Goal: Information Seeking & Learning: Learn about a topic

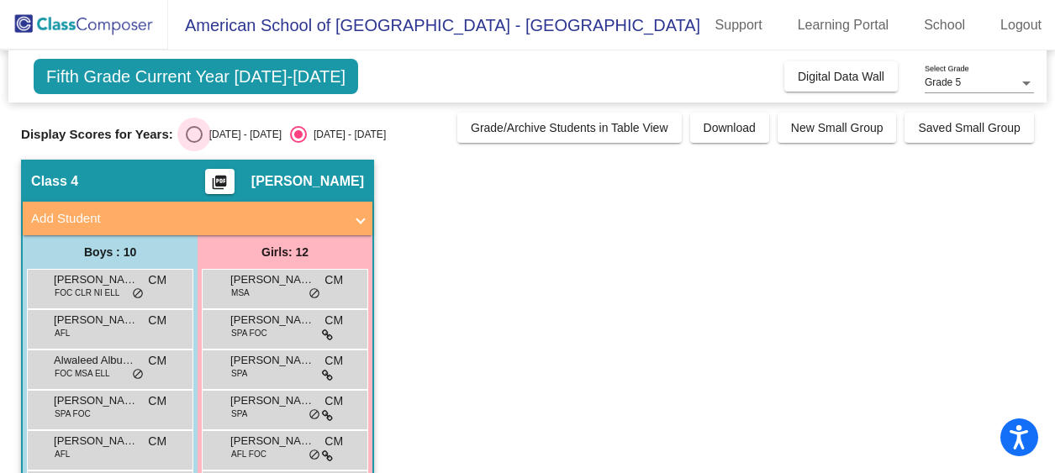
click at [189, 135] on div "Select an option" at bounding box center [194, 134] width 17 height 17
click at [193, 143] on input "[DATE] - [DATE]" at bounding box center [193, 143] width 1 height 1
radio input "true"
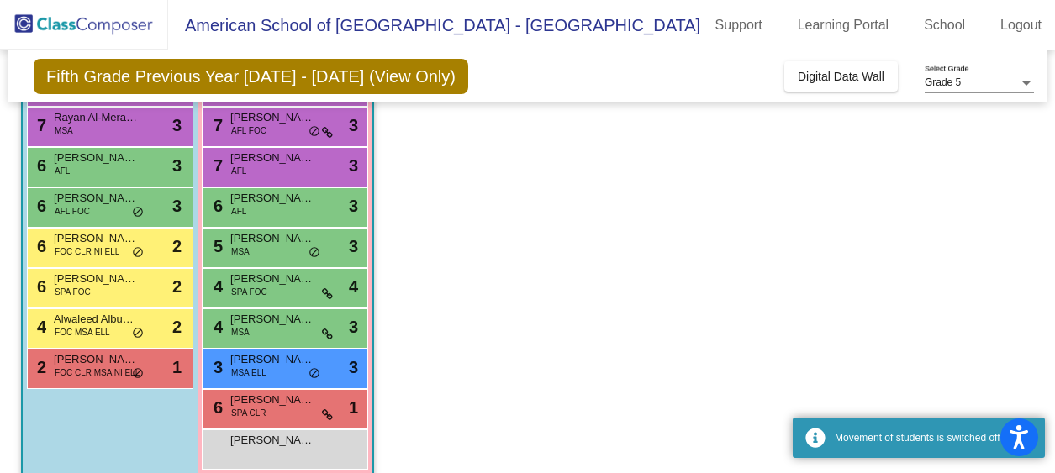
scroll to position [307, 0]
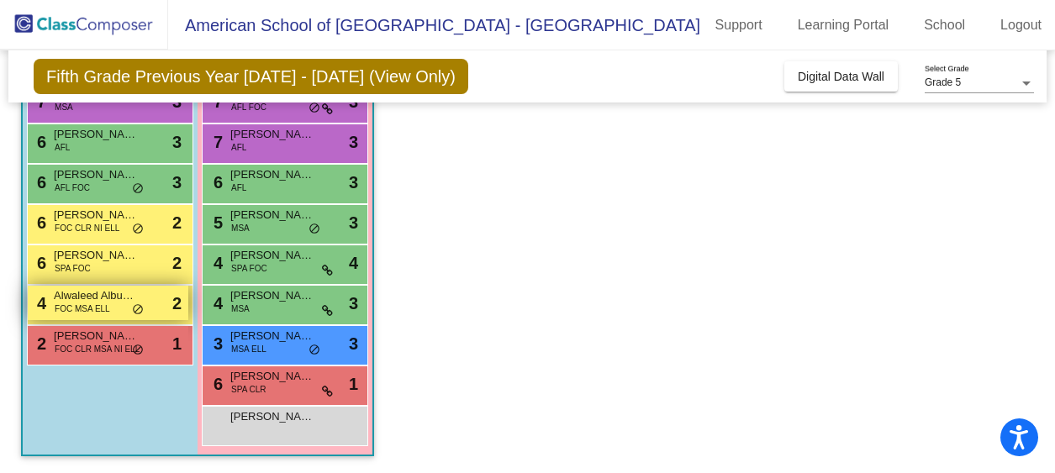
click at [105, 304] on span "FOC MSA ELL" at bounding box center [82, 309] width 55 height 13
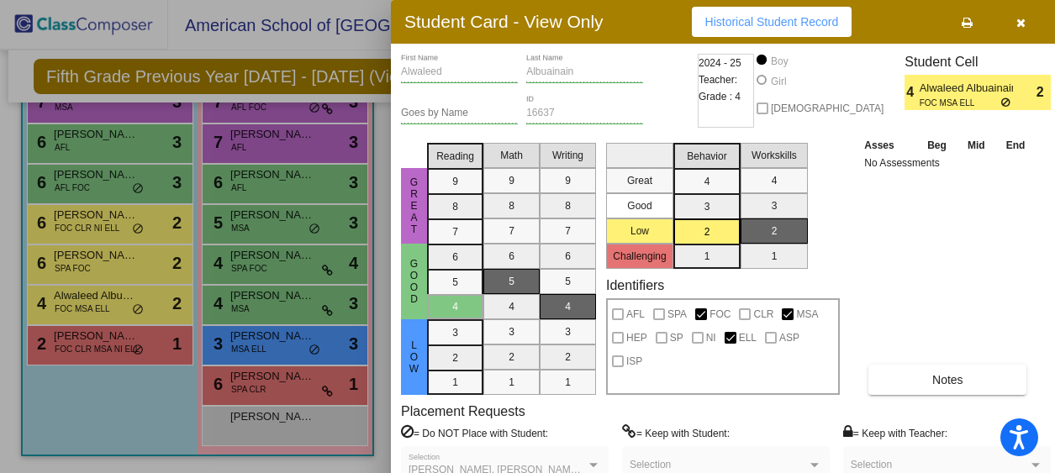
click at [1016, 24] on icon "button" at bounding box center [1020, 23] width 9 height 12
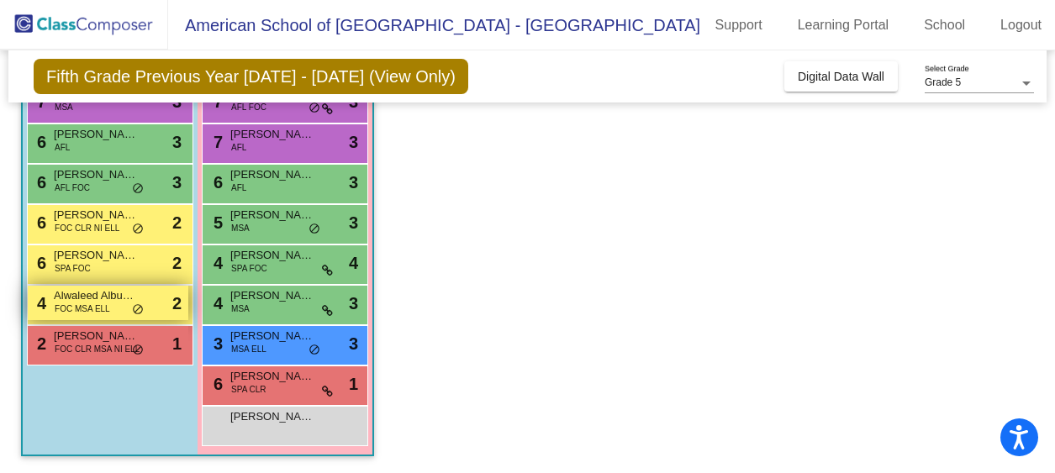
click at [101, 301] on span "Alwaleed Albuainain" at bounding box center [96, 296] width 84 height 17
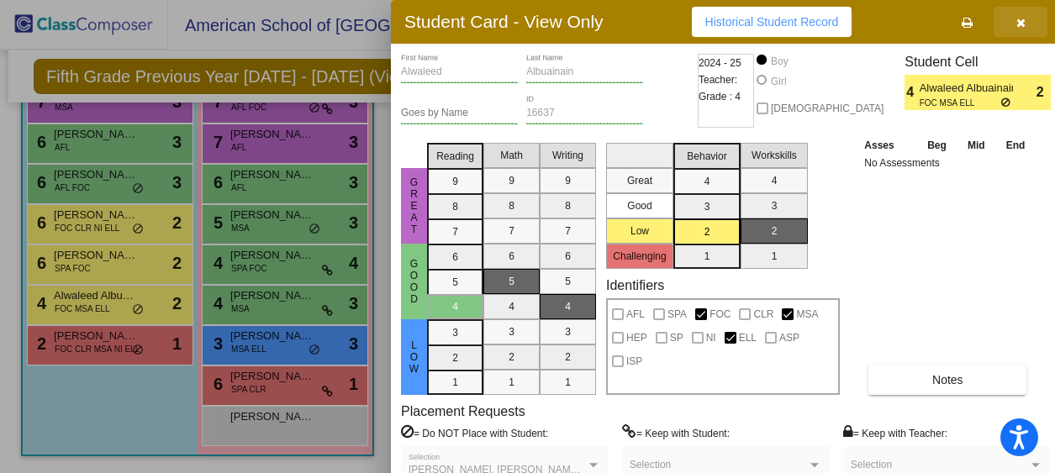
click at [1018, 24] on icon "button" at bounding box center [1020, 23] width 9 height 12
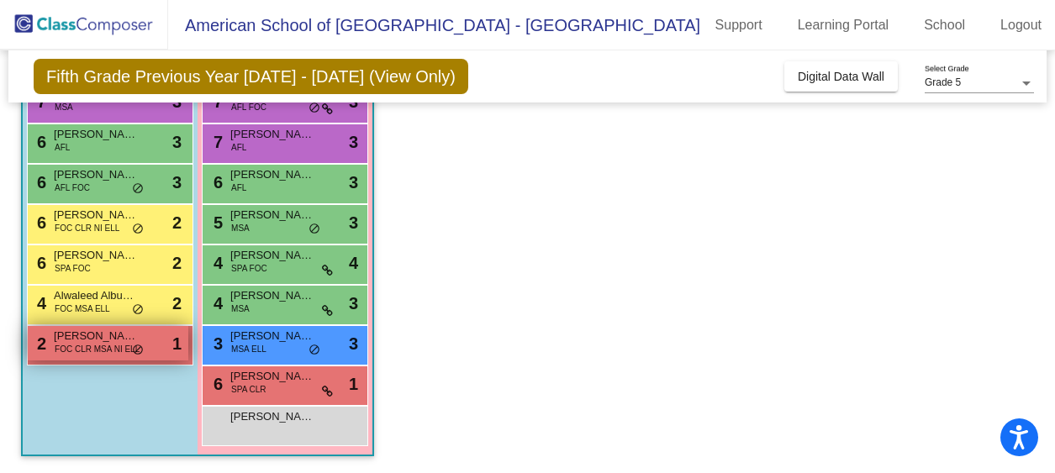
click at [108, 350] on span "FOC CLR MSA NI ELL" at bounding box center [97, 349] width 85 height 13
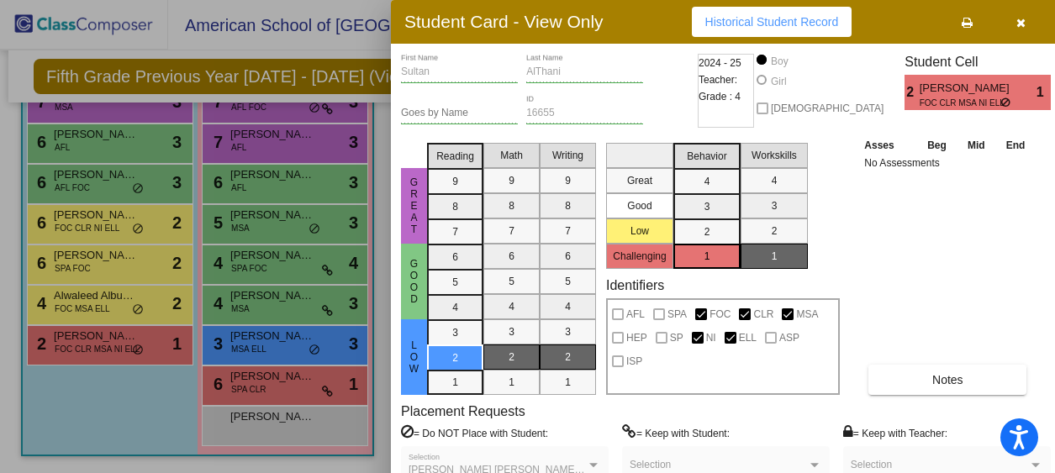
click at [1006, 21] on button "button" at bounding box center [1021, 22] width 54 height 30
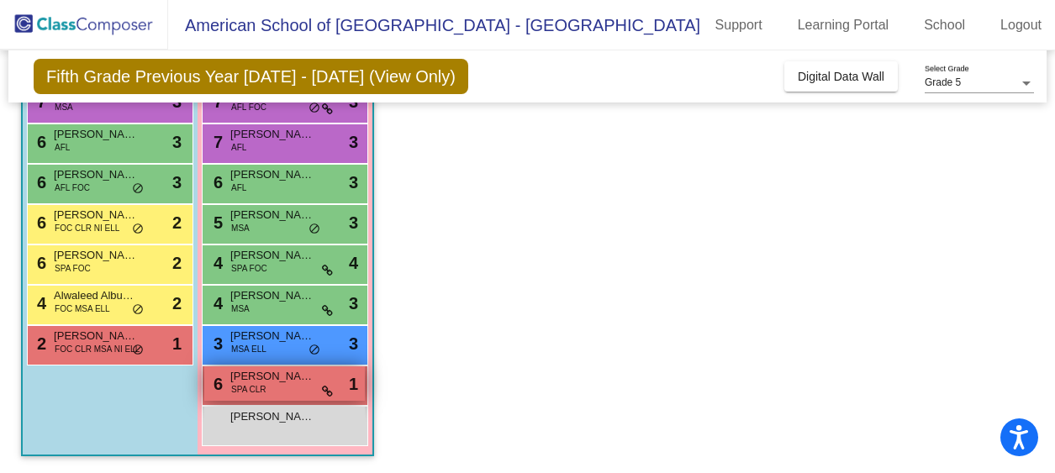
click at [282, 386] on div "6 [PERSON_NAME] SPA CLR lock do_not_disturb_alt 1" at bounding box center [284, 384] width 161 height 34
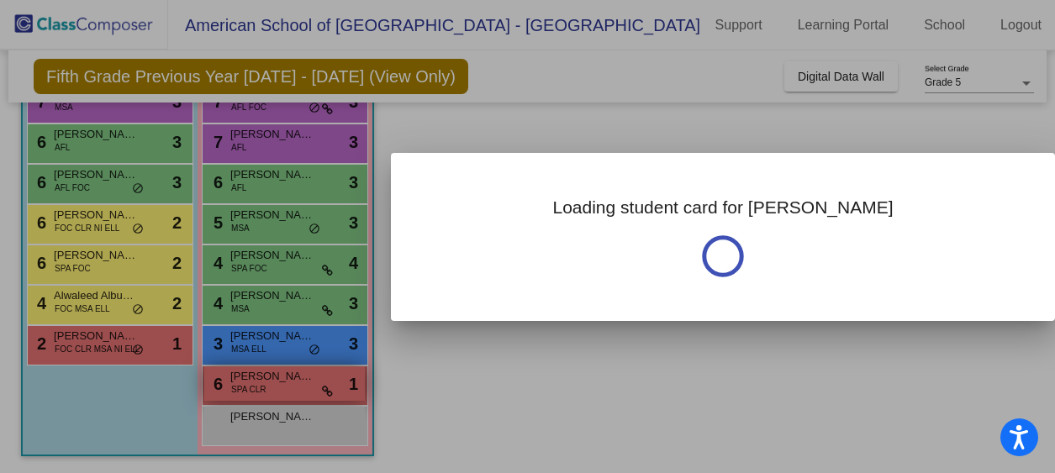
click at [282, 386] on div at bounding box center [527, 236] width 1055 height 473
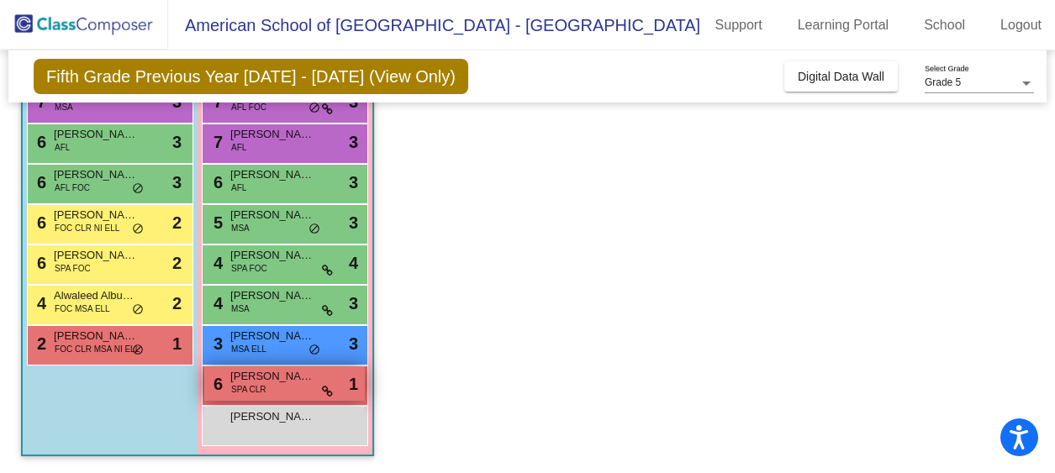
click at [277, 382] on span "[PERSON_NAME]" at bounding box center [272, 376] width 84 height 17
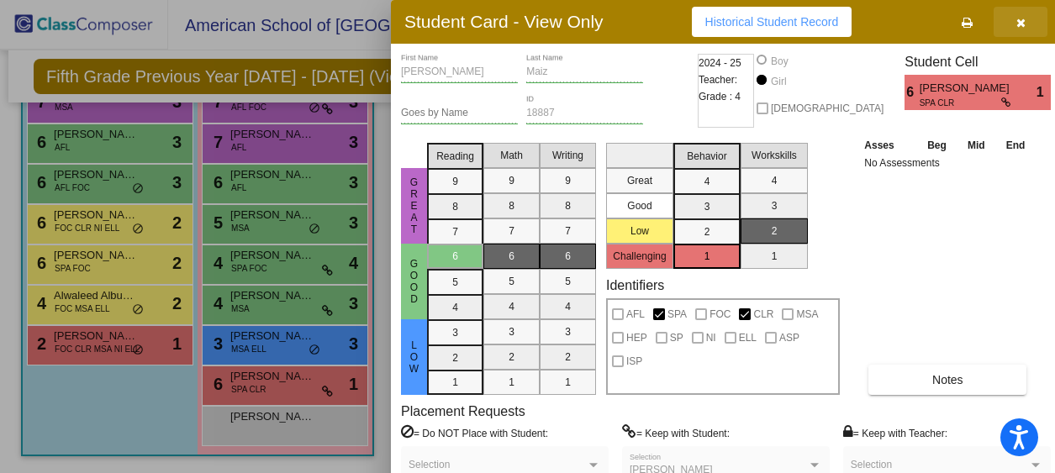
click at [1016, 24] on icon "button" at bounding box center [1020, 23] width 9 height 12
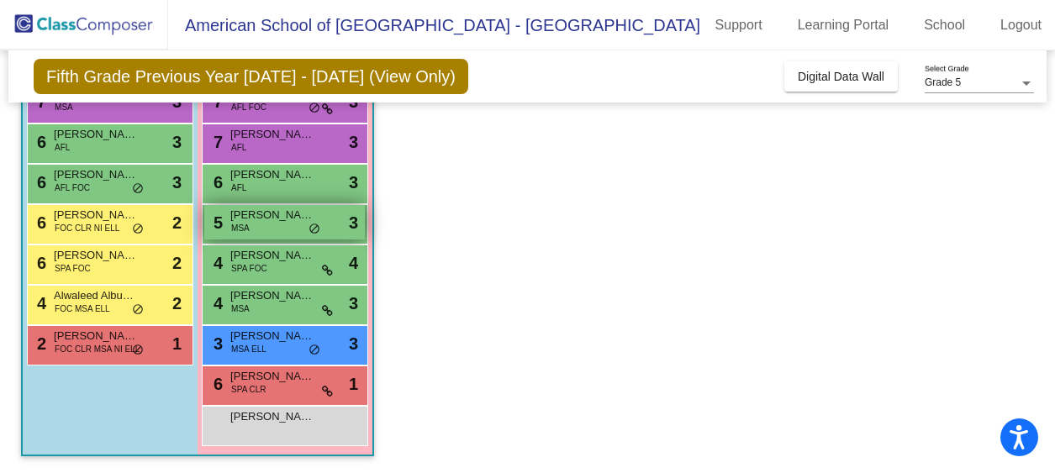
click at [270, 214] on span "[PERSON_NAME]" at bounding box center [272, 215] width 84 height 17
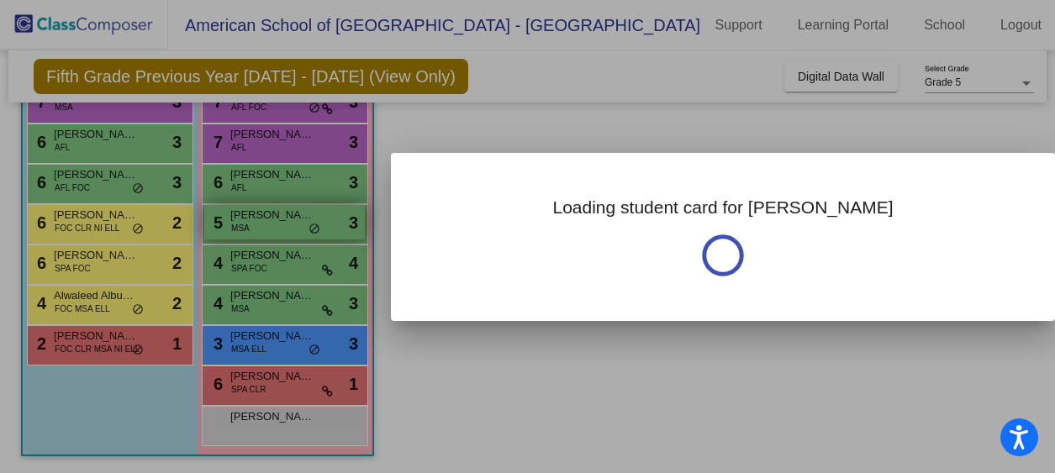
click at [270, 214] on div at bounding box center [527, 236] width 1055 height 473
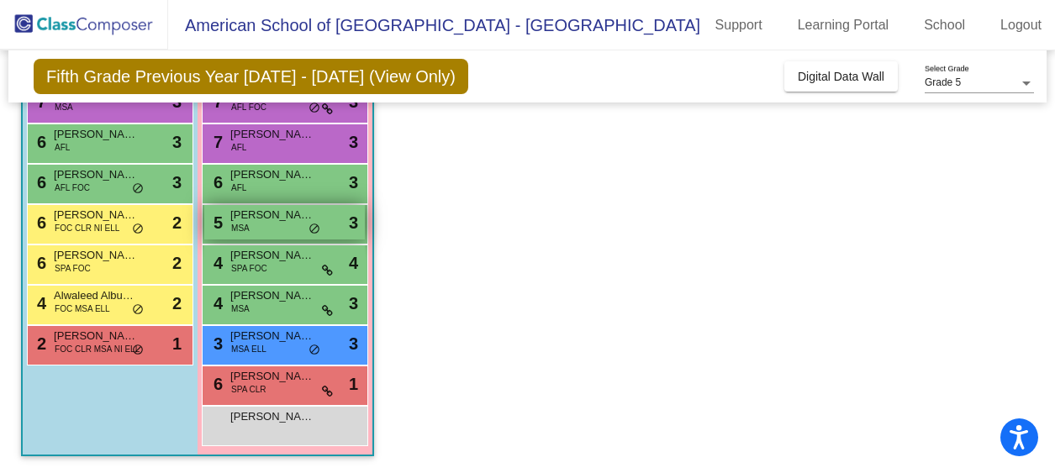
click at [270, 214] on span "[PERSON_NAME]" at bounding box center [272, 215] width 84 height 17
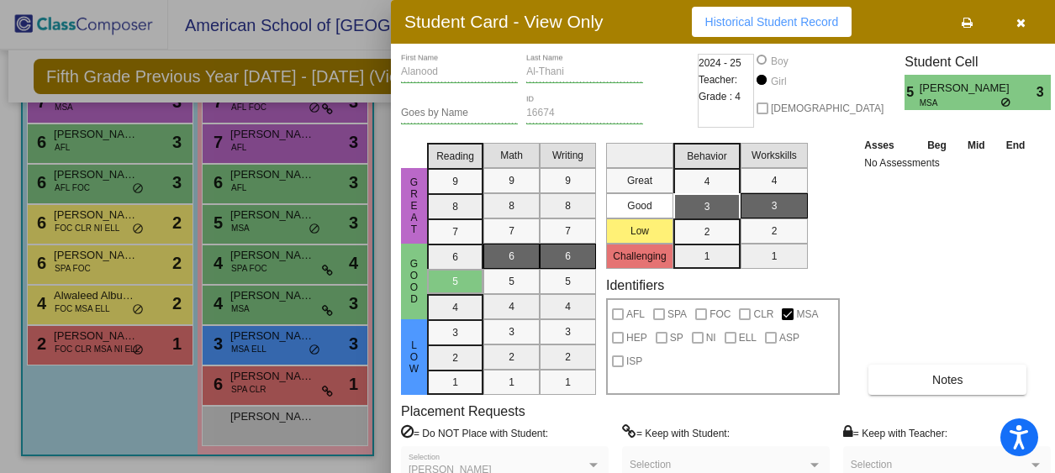
click at [1021, 24] on button "button" at bounding box center [1021, 22] width 54 height 30
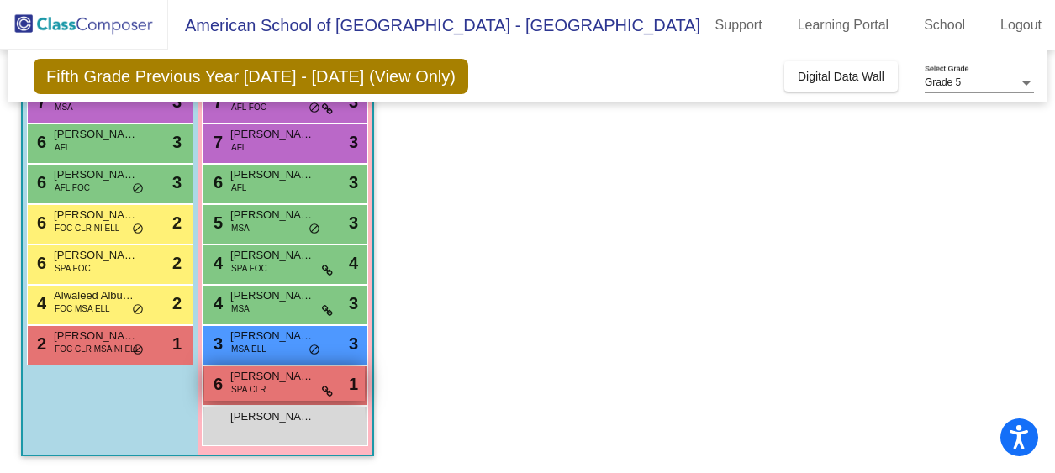
click at [266, 390] on div "6 [PERSON_NAME] SPA CLR lock do_not_disturb_alt 1" at bounding box center [284, 384] width 161 height 34
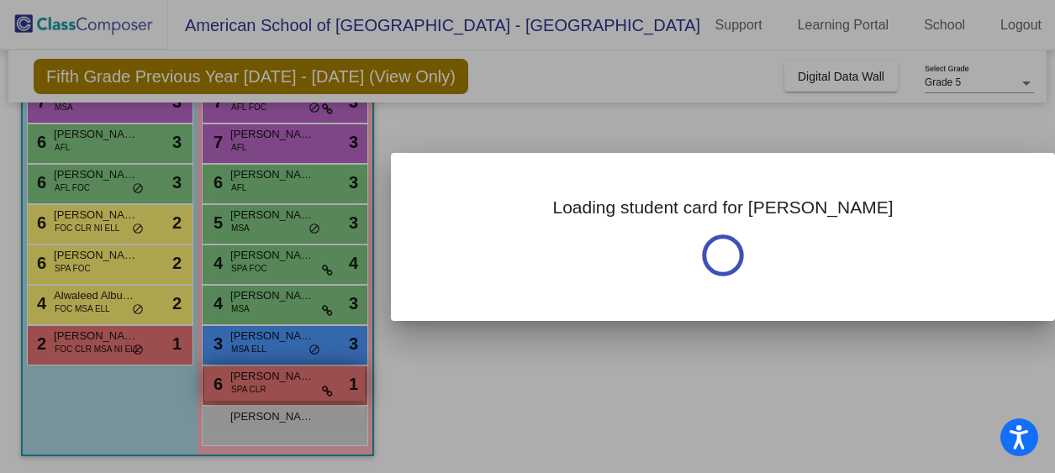
click at [266, 390] on div at bounding box center [527, 236] width 1055 height 473
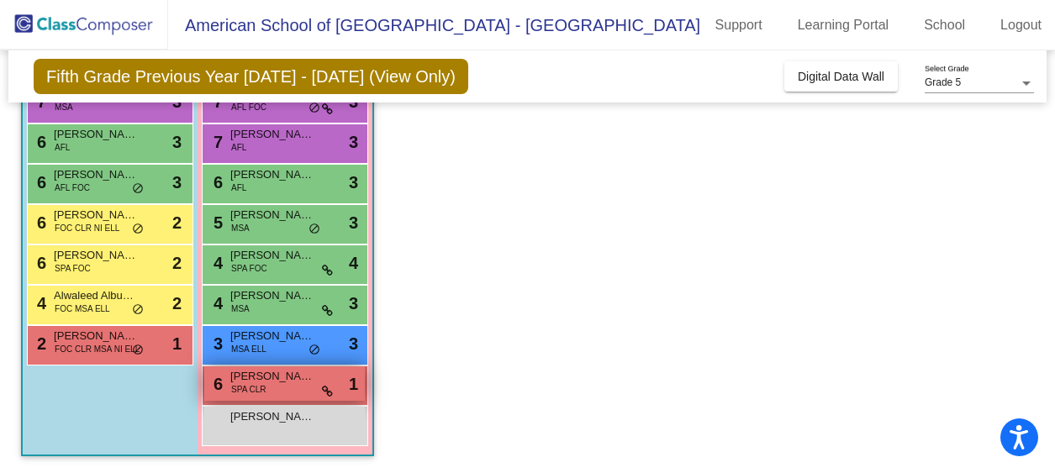
click at [266, 390] on div "6 [PERSON_NAME] SPA CLR lock do_not_disturb_alt 1" at bounding box center [284, 384] width 161 height 34
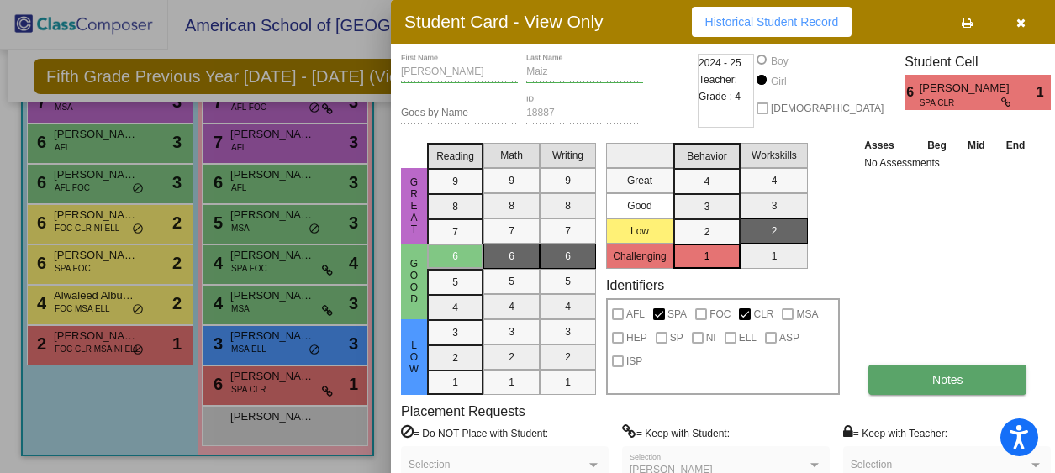
click at [932, 379] on span "Notes" at bounding box center [947, 379] width 31 height 13
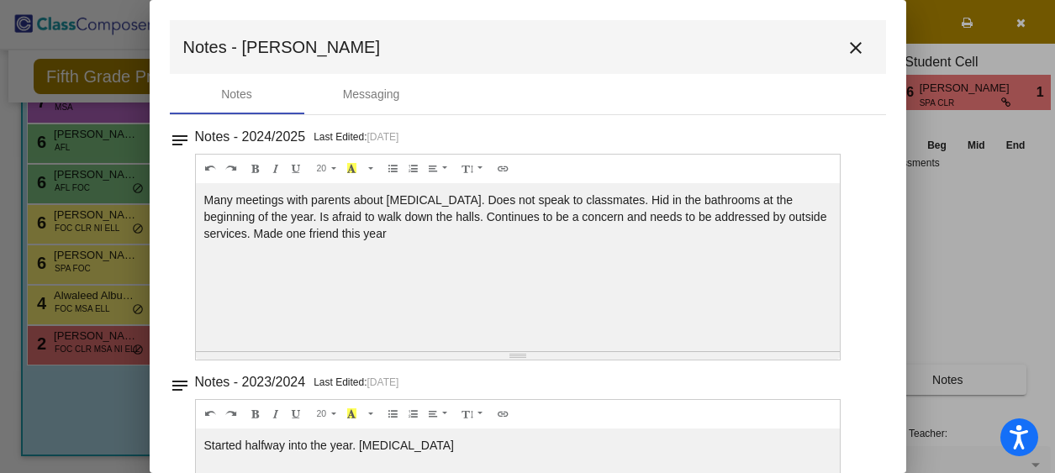
click at [846, 50] on mat-icon "close" at bounding box center [856, 48] width 20 height 20
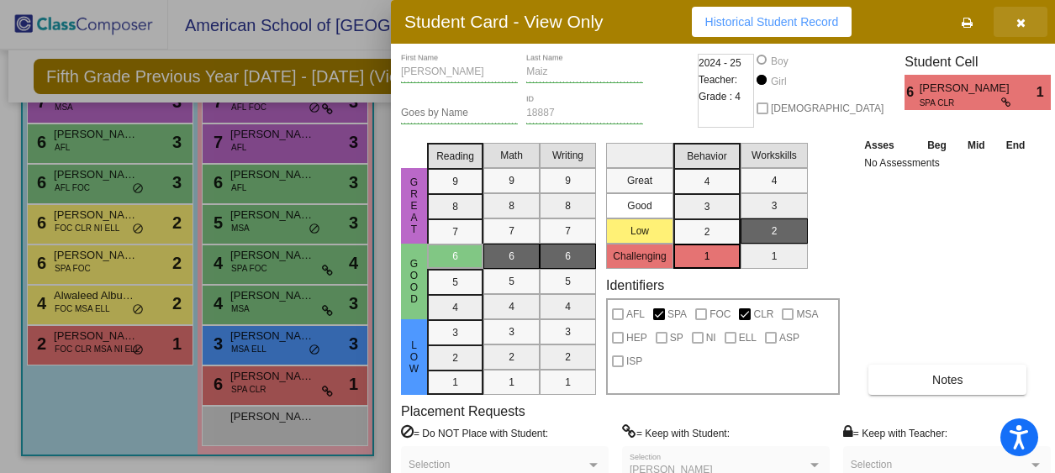
click at [1016, 23] on icon "button" at bounding box center [1020, 23] width 9 height 12
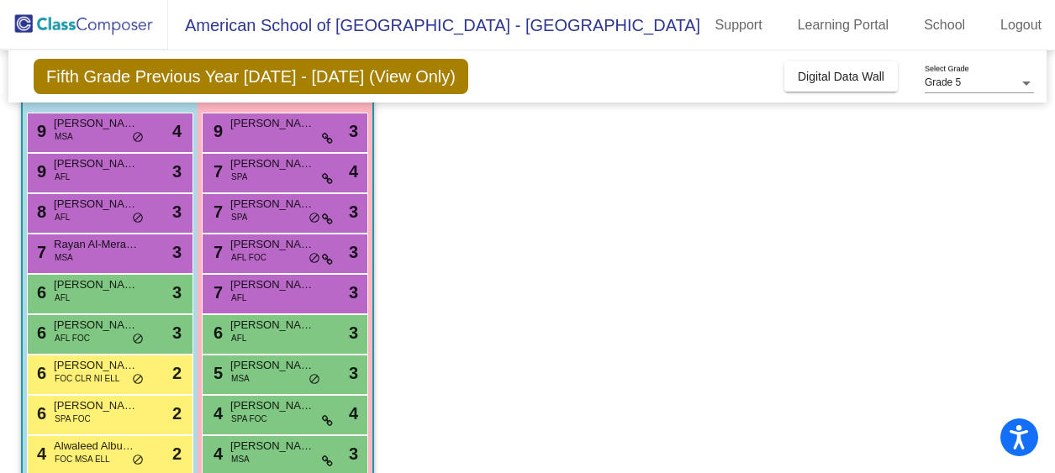
scroll to position [145, 0]
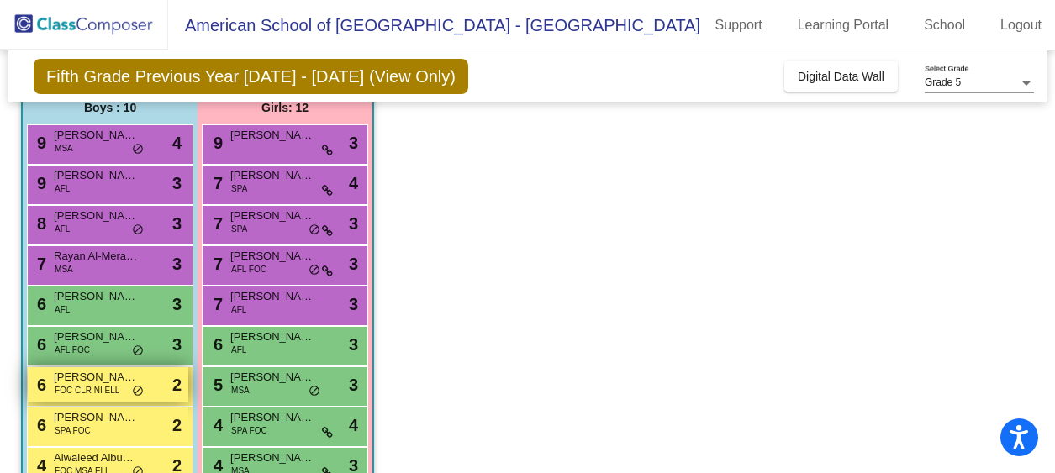
click at [97, 390] on span "FOC CLR NI ELL" at bounding box center [87, 390] width 65 height 13
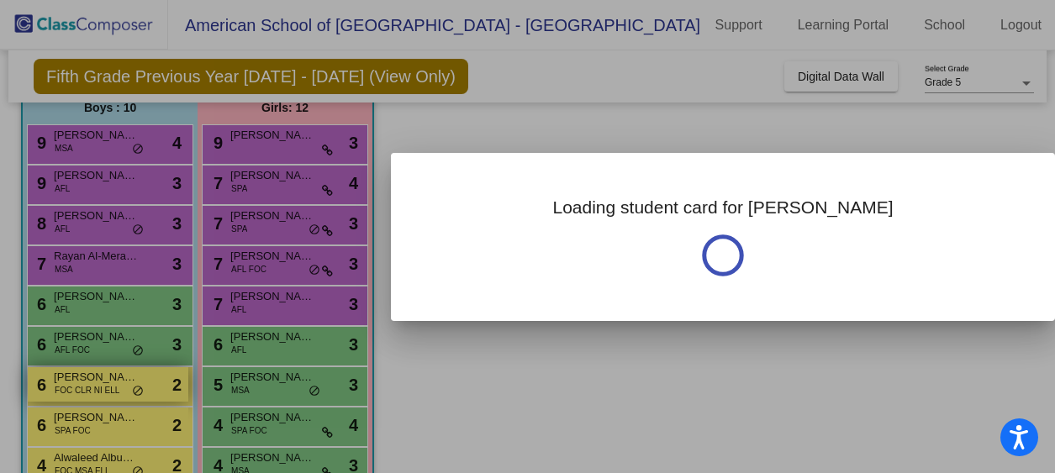
click at [97, 390] on div at bounding box center [527, 236] width 1055 height 473
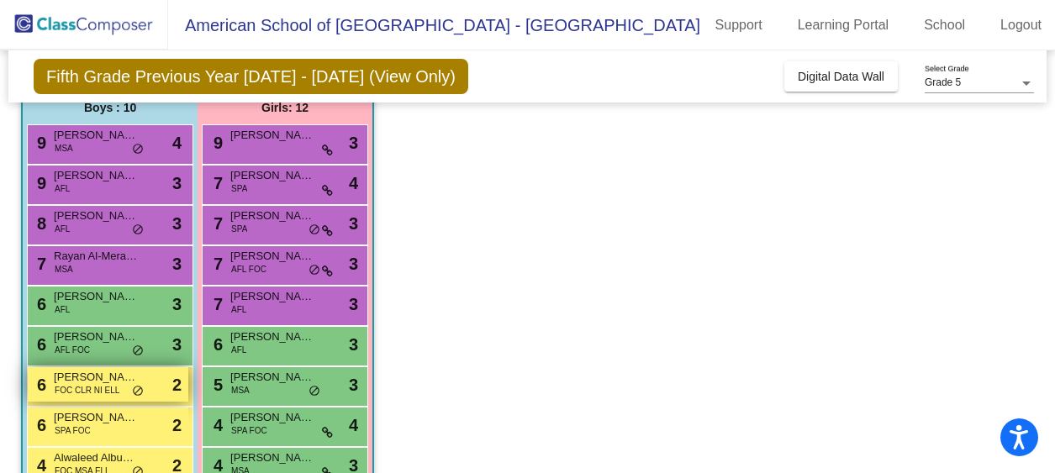
click at [97, 390] on span "FOC CLR NI ELL" at bounding box center [87, 390] width 65 height 13
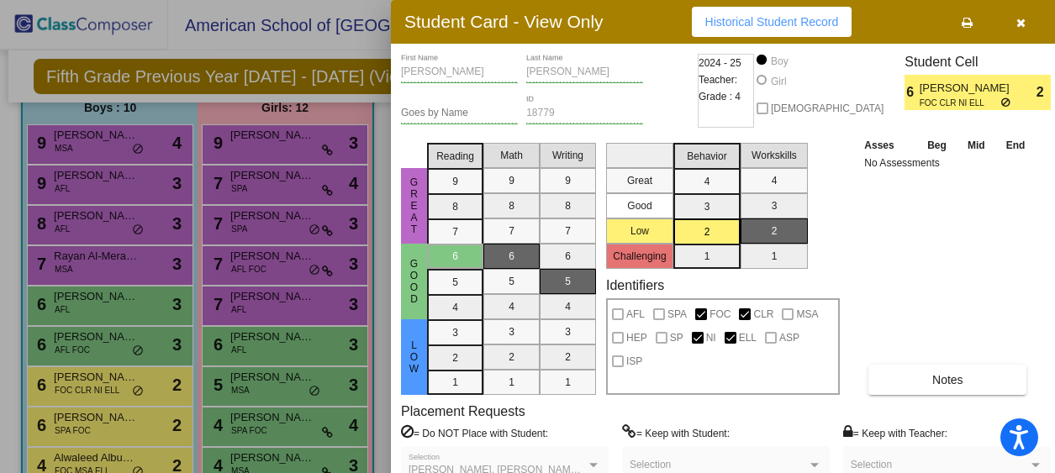
click at [1017, 18] on icon "button" at bounding box center [1020, 23] width 9 height 12
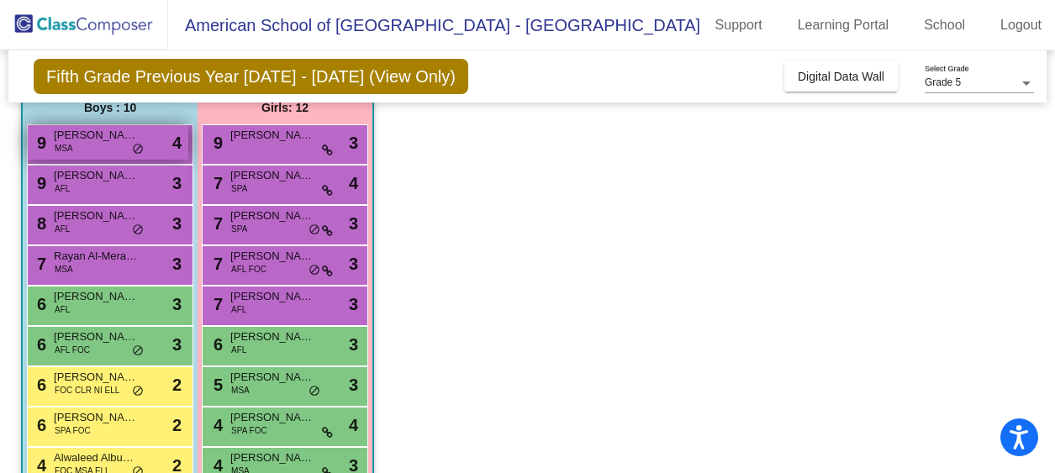
click at [104, 138] on span "[PERSON_NAME]" at bounding box center [96, 135] width 84 height 17
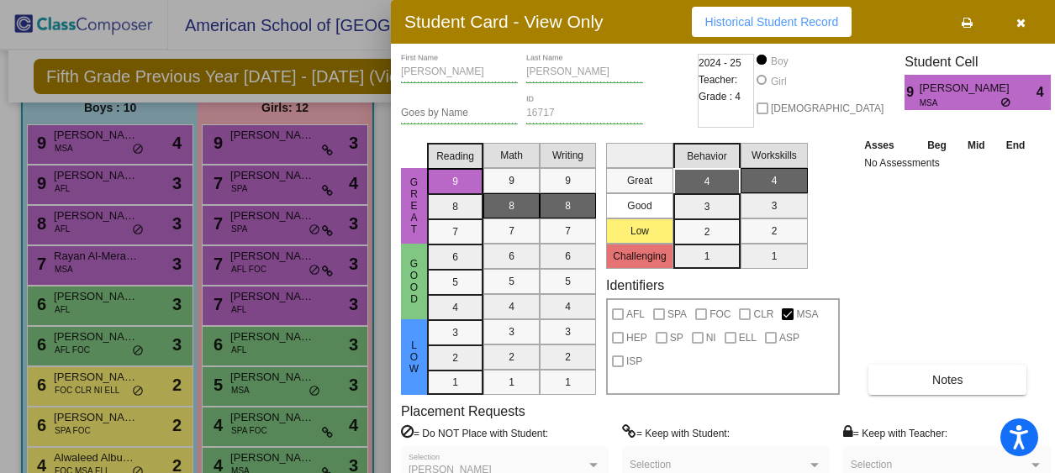
click at [1016, 20] on icon "button" at bounding box center [1020, 23] width 9 height 12
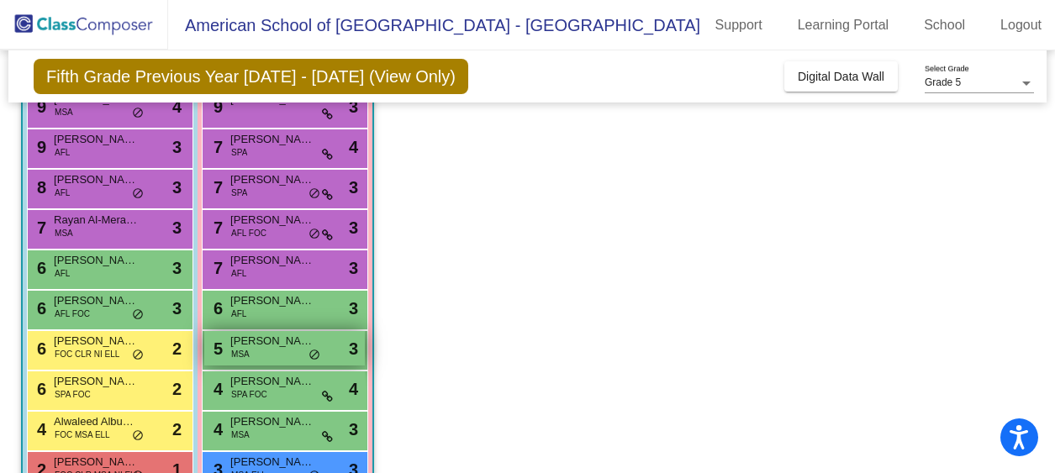
scroll to position [179, 0]
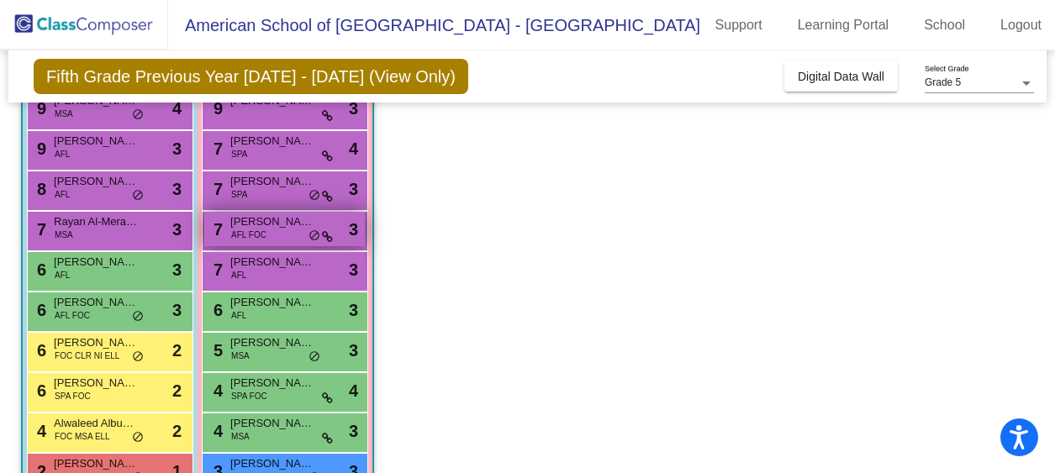
click at [269, 235] on div "7 [PERSON_NAME] AFL FOC lock do_not_disturb_alt 3" at bounding box center [284, 229] width 161 height 34
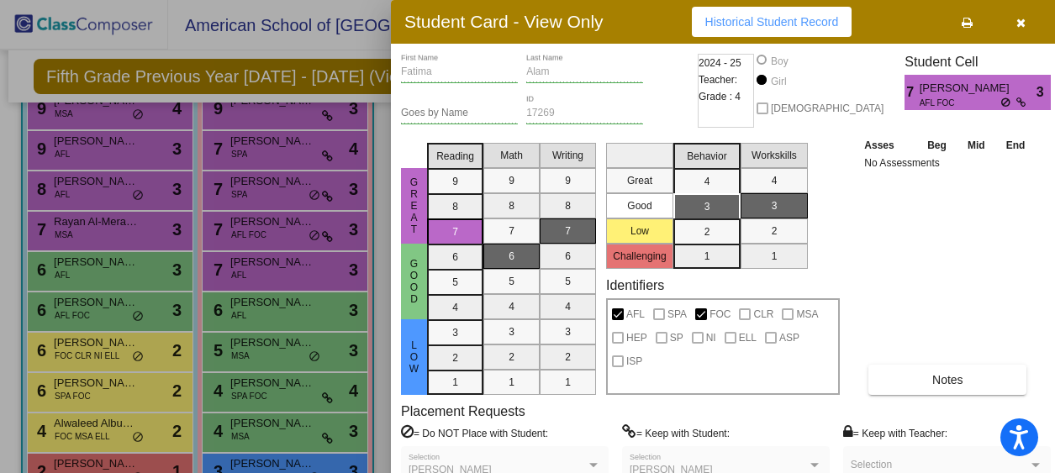
click at [1016, 20] on icon "button" at bounding box center [1020, 23] width 9 height 12
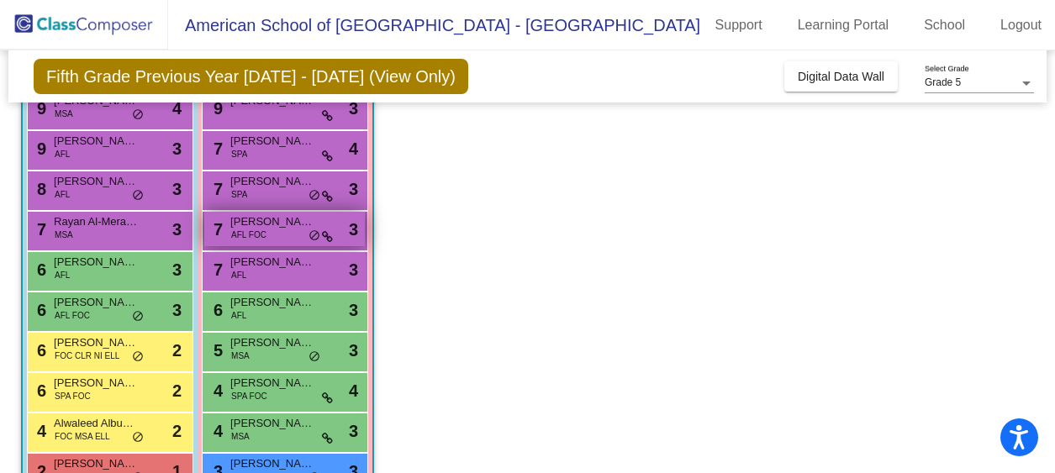
click at [257, 235] on span "AFL FOC" at bounding box center [248, 235] width 35 height 13
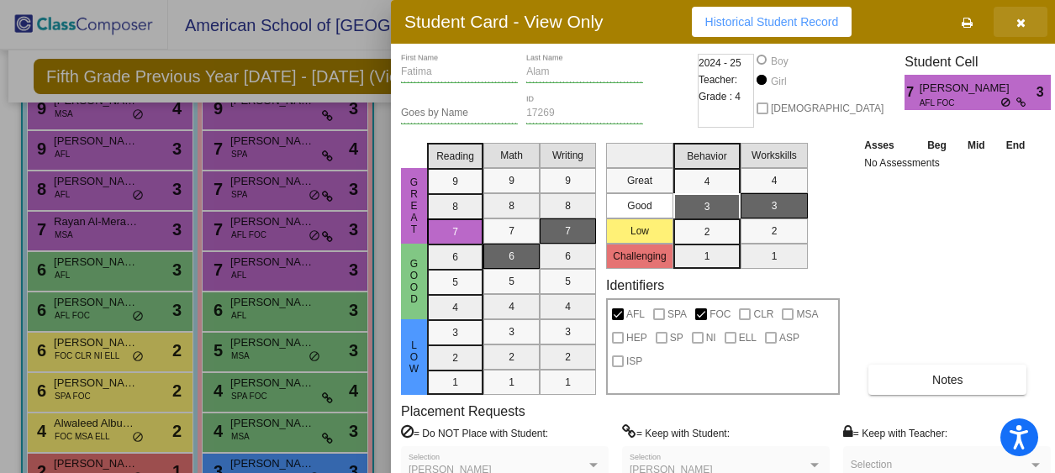
click at [1020, 24] on button "button" at bounding box center [1021, 22] width 54 height 30
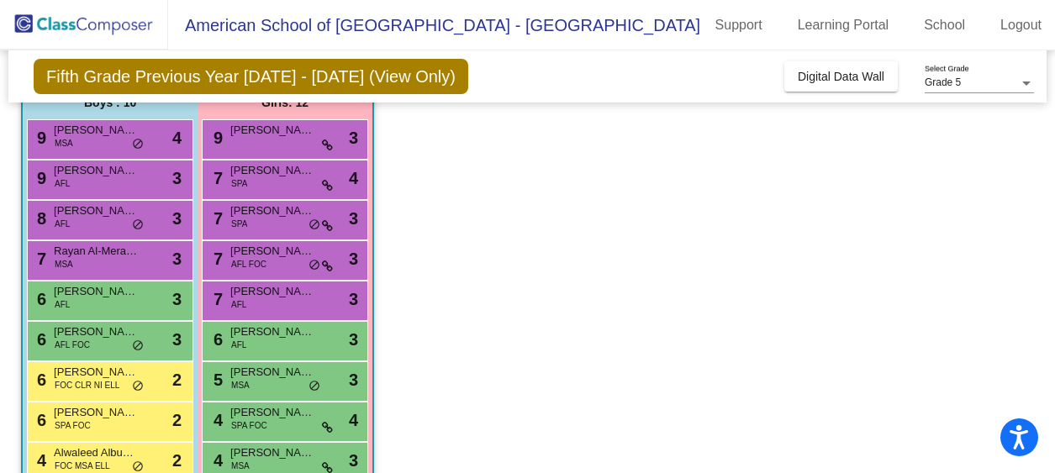
scroll to position [106, 0]
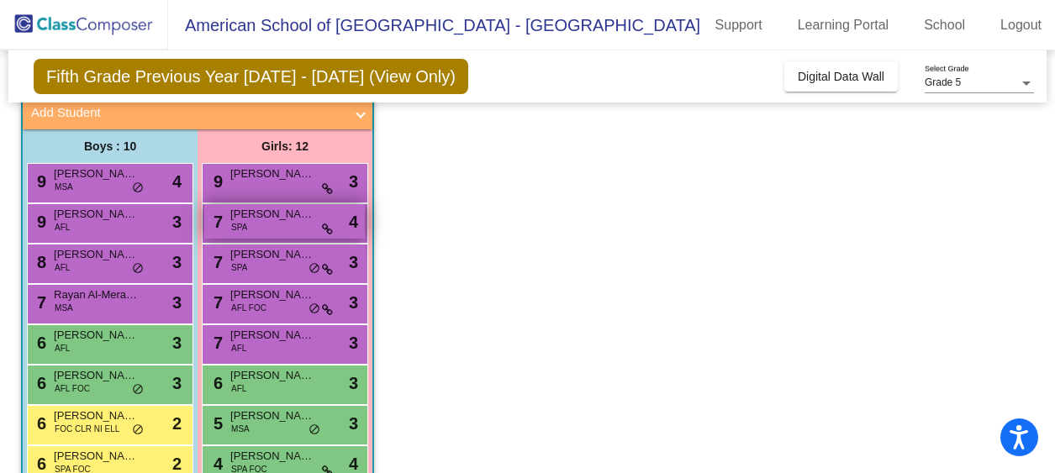
click at [252, 219] on span "[PERSON_NAME]" at bounding box center [272, 214] width 84 height 17
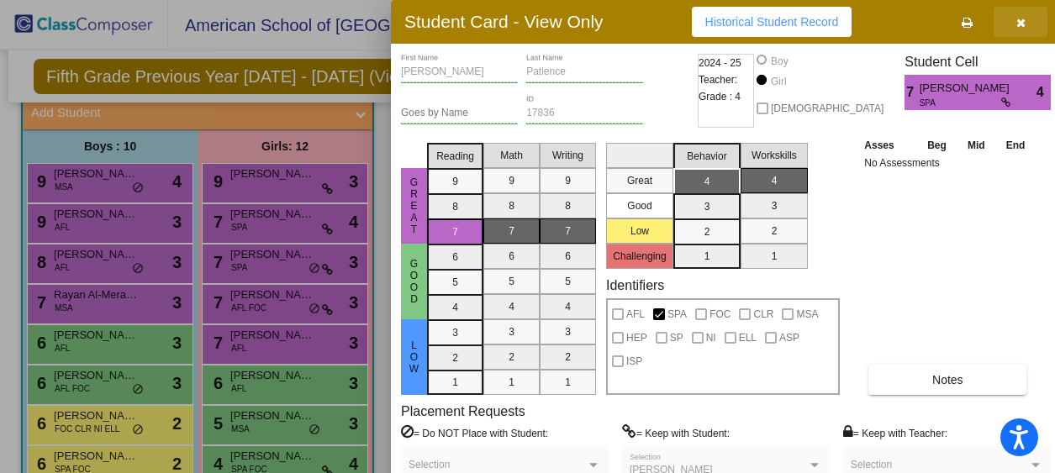
click at [1016, 18] on icon "button" at bounding box center [1020, 23] width 9 height 12
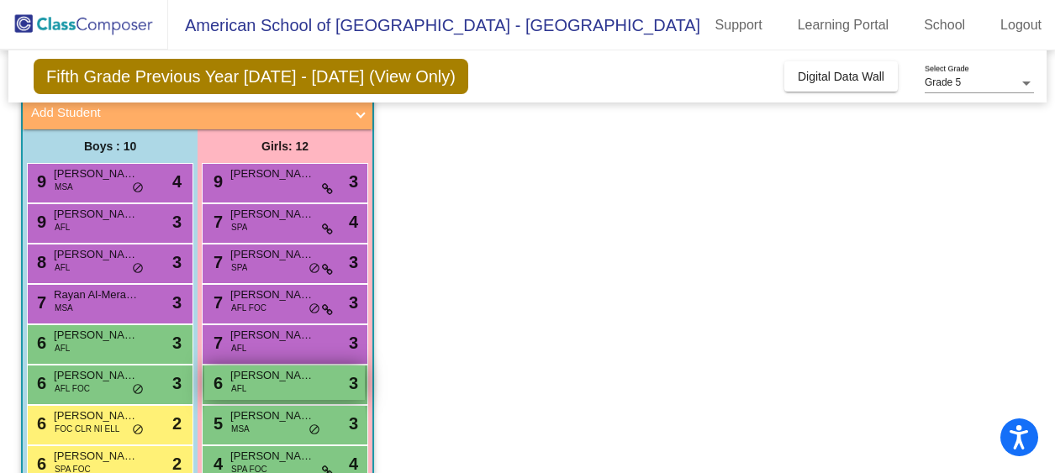
click at [273, 379] on span "[PERSON_NAME]" at bounding box center [272, 375] width 84 height 17
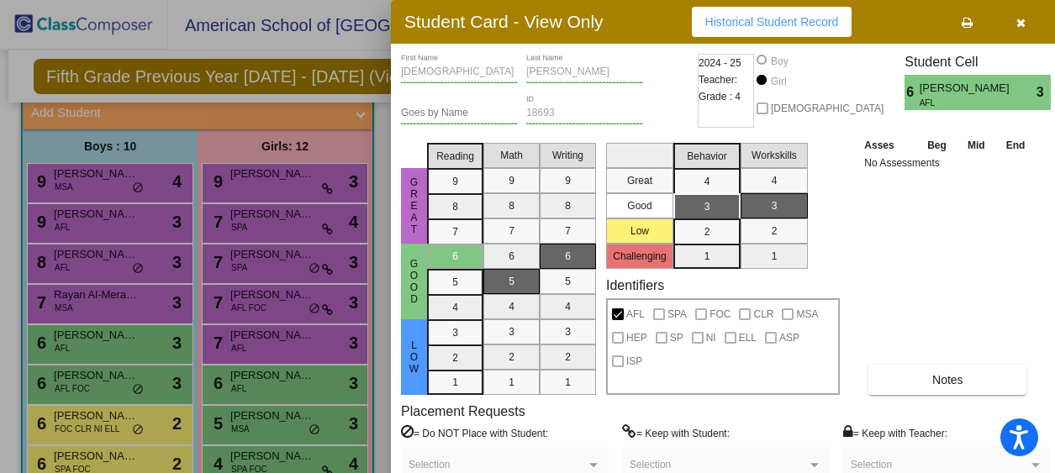
click at [1016, 25] on icon "button" at bounding box center [1020, 23] width 9 height 12
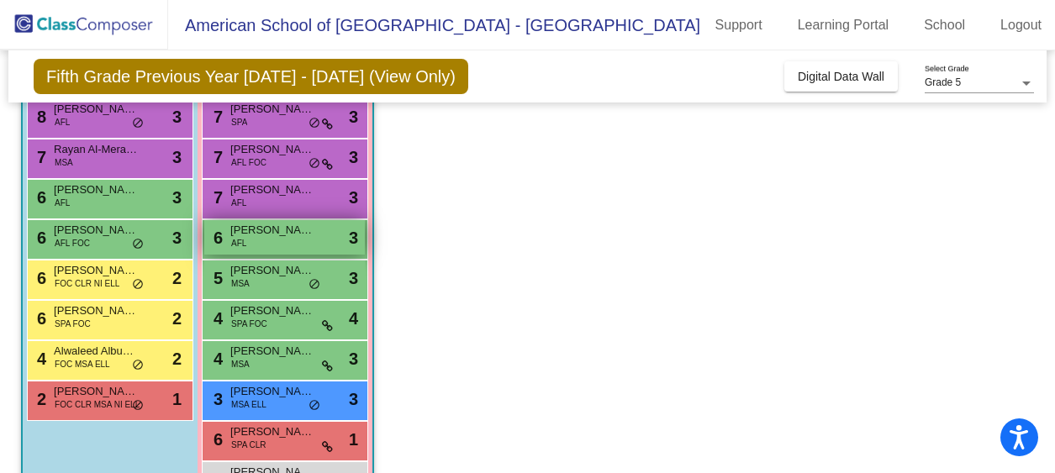
scroll to position [307, 0]
